Goal: Task Accomplishment & Management: Manage account settings

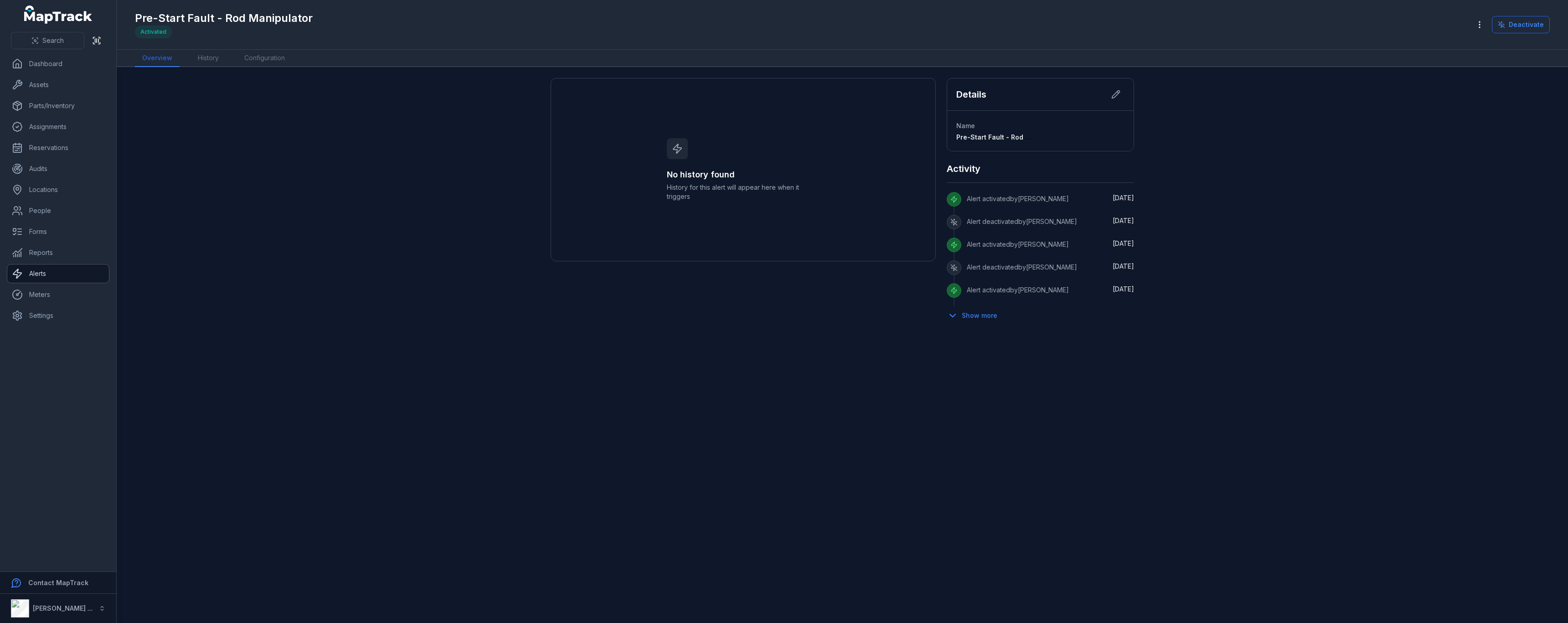
click at [83, 280] on link "Alerts" at bounding box center [58, 273] width 102 height 18
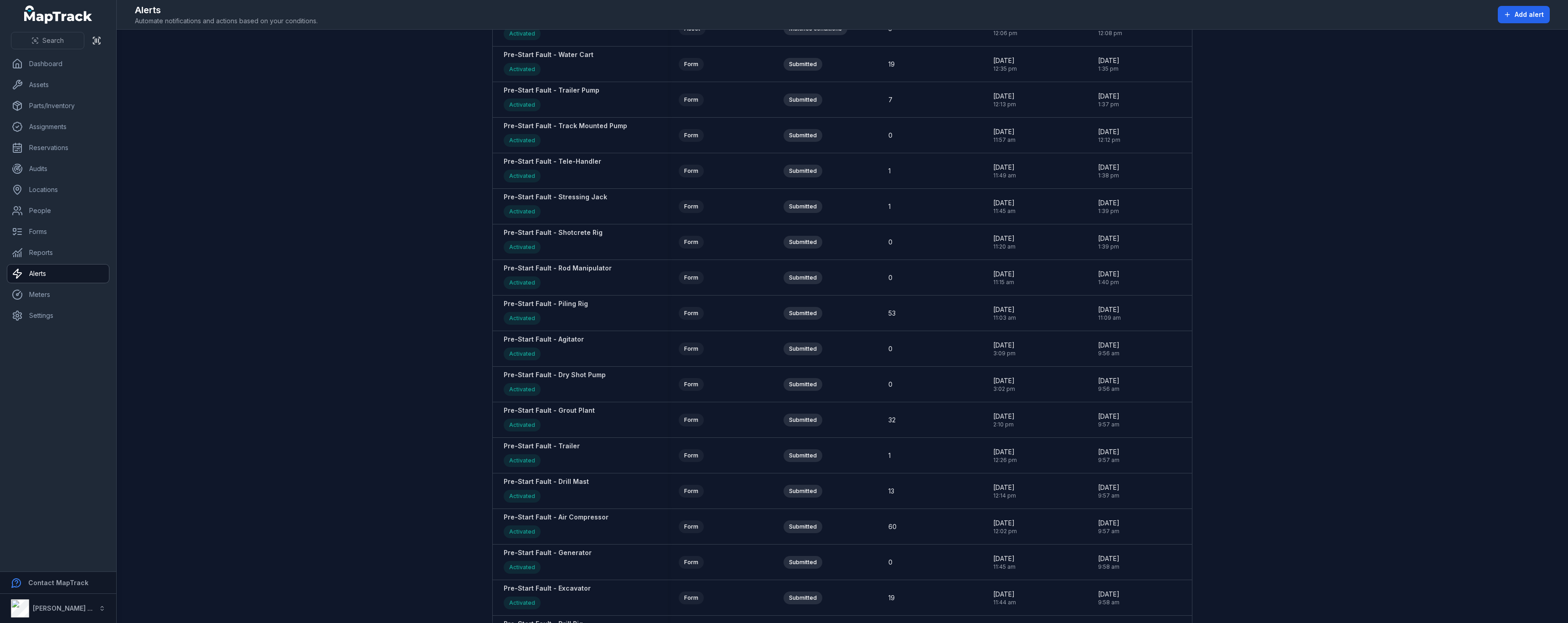
scroll to position [821, 0]
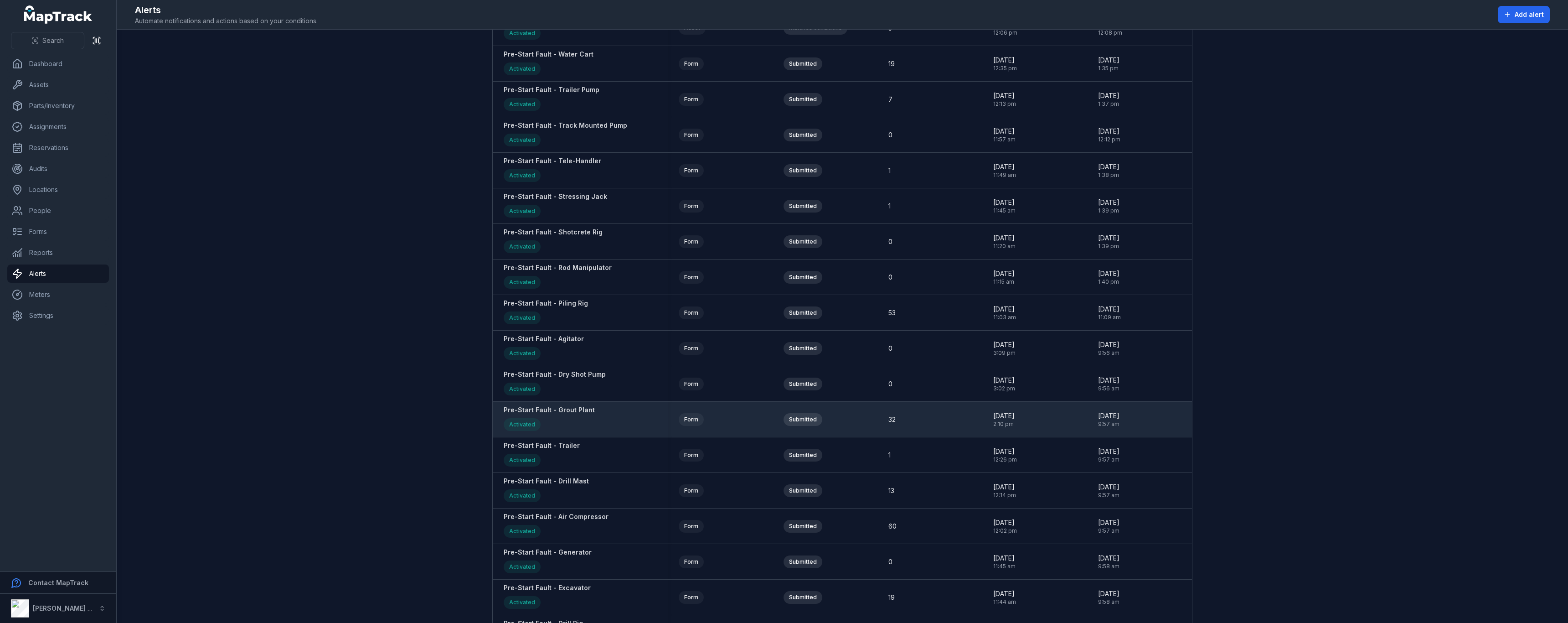
click at [553, 412] on strong "Pre-Start Fault - Grout Plant" at bounding box center [549, 410] width 91 height 9
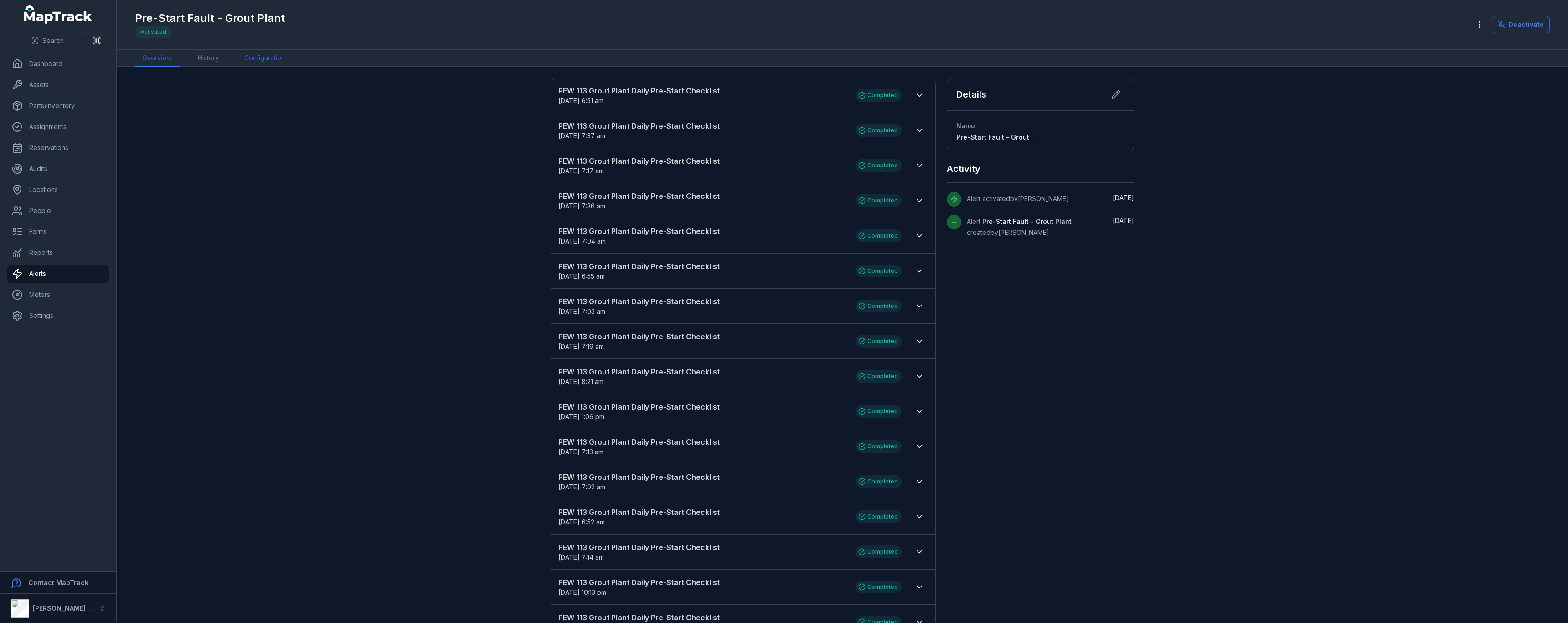
click at [272, 59] on link "Configuration" at bounding box center [264, 58] width 55 height 17
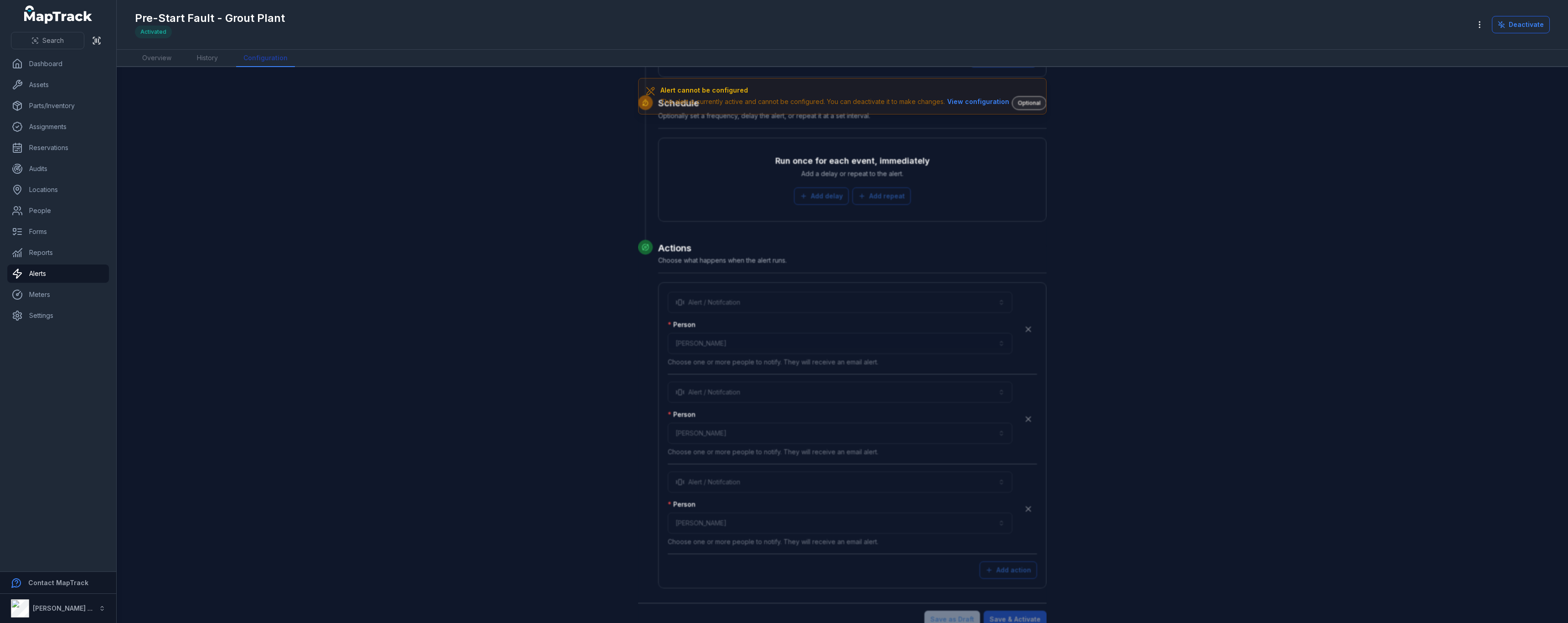
scroll to position [1563, 0]
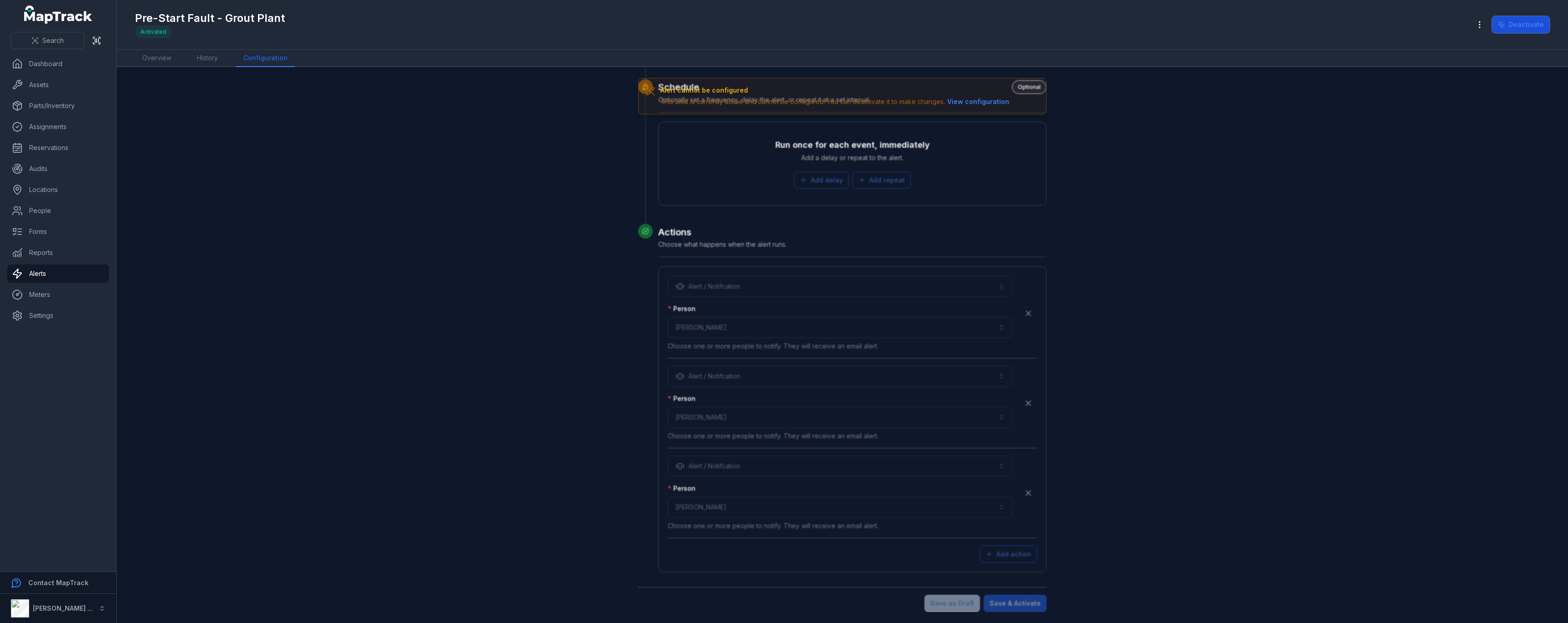
click at [1533, 20] on button "Deactivate" at bounding box center [1521, 24] width 58 height 17
